Goal: Information Seeking & Learning: Learn about a topic

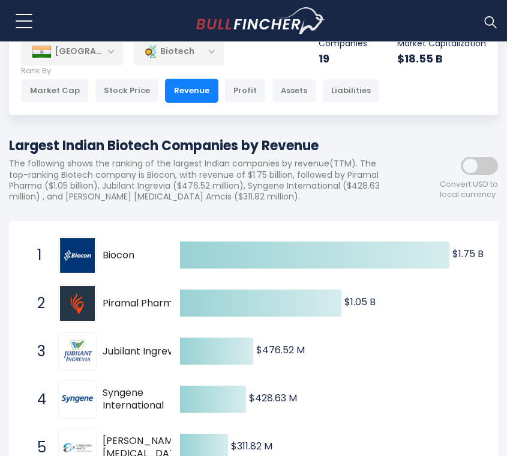
scroll to position [56, 0]
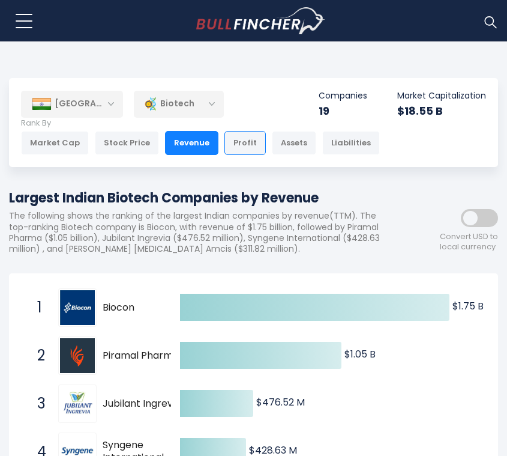
click at [237, 144] on div "Profit" at bounding box center [245, 143] width 41 height 24
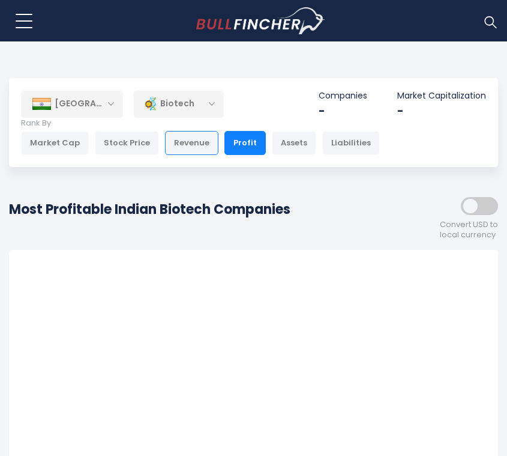
click at [184, 145] on div "Revenue" at bounding box center [191, 143] width 53 height 24
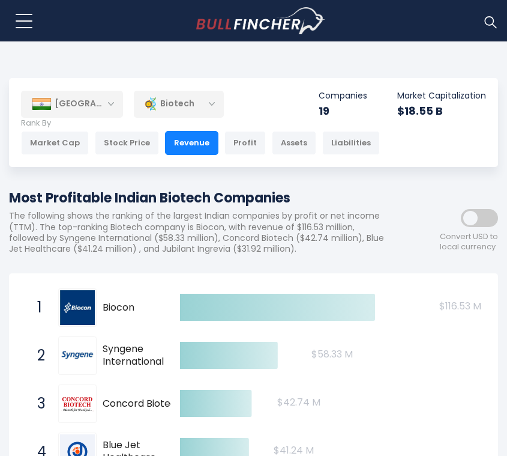
scroll to position [46, 0]
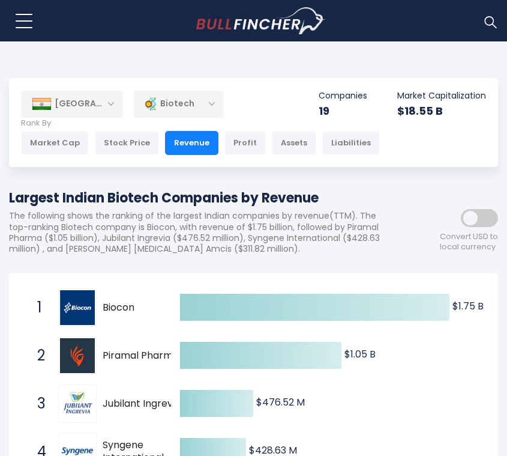
click at [280, 207] on h1 "Largest Indian Biotech Companies by Revenue" at bounding box center [199, 198] width 381 height 20
click at [353, 208] on div "Largest Indian Biotech Companies by Revenue The following shows the ranking of …" at bounding box center [199, 226] width 381 height 76
click at [237, 26] on img "Go to homepage" at bounding box center [260, 21] width 129 height 28
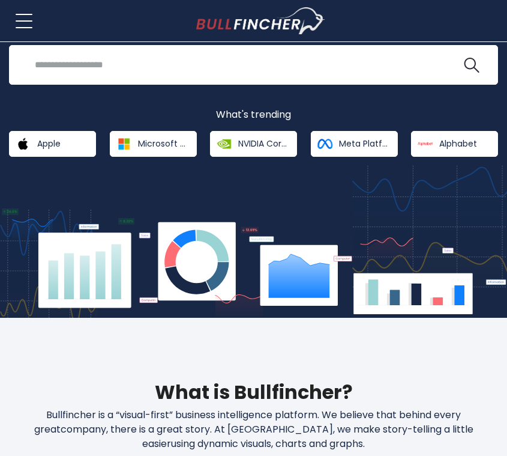
scroll to position [290, 0]
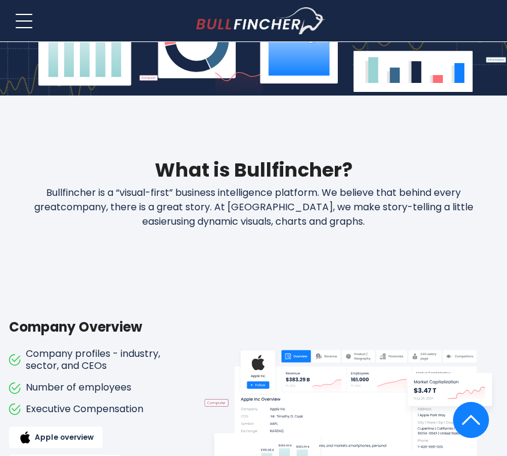
scroll to position [348, 0]
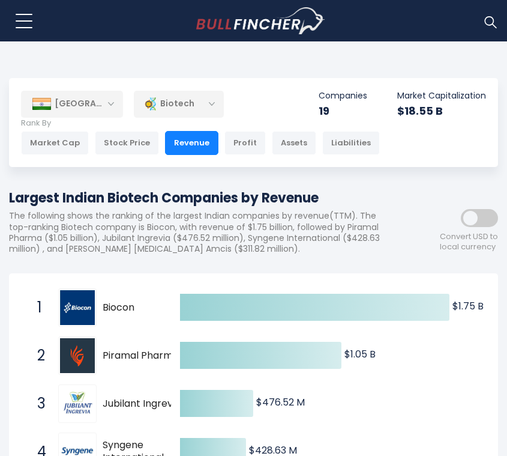
click at [266, 17] on img "Go to homepage" at bounding box center [260, 21] width 129 height 28
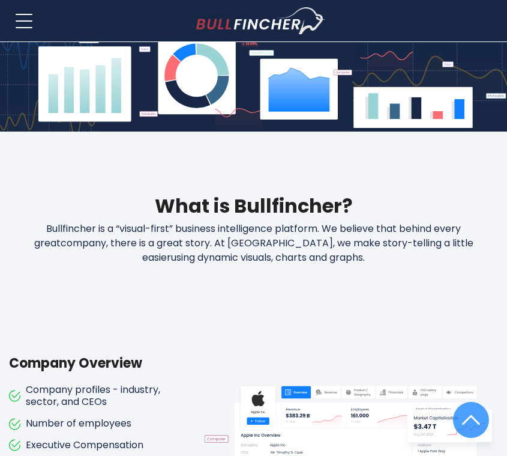
scroll to position [432, 0]
